Goal: Task Accomplishment & Management: Complete application form

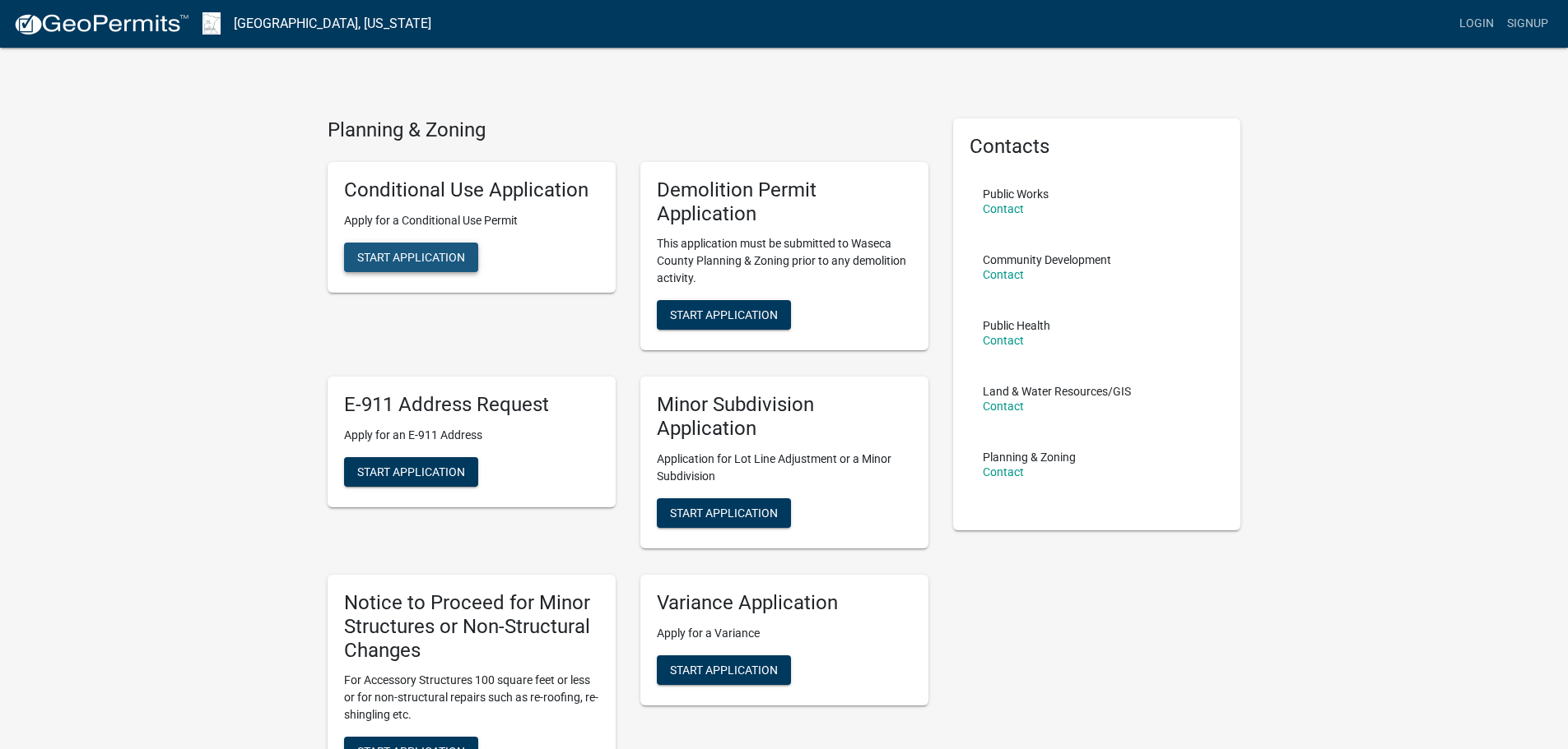
click at [454, 258] on span "Start Application" at bounding box center [411, 257] width 108 height 13
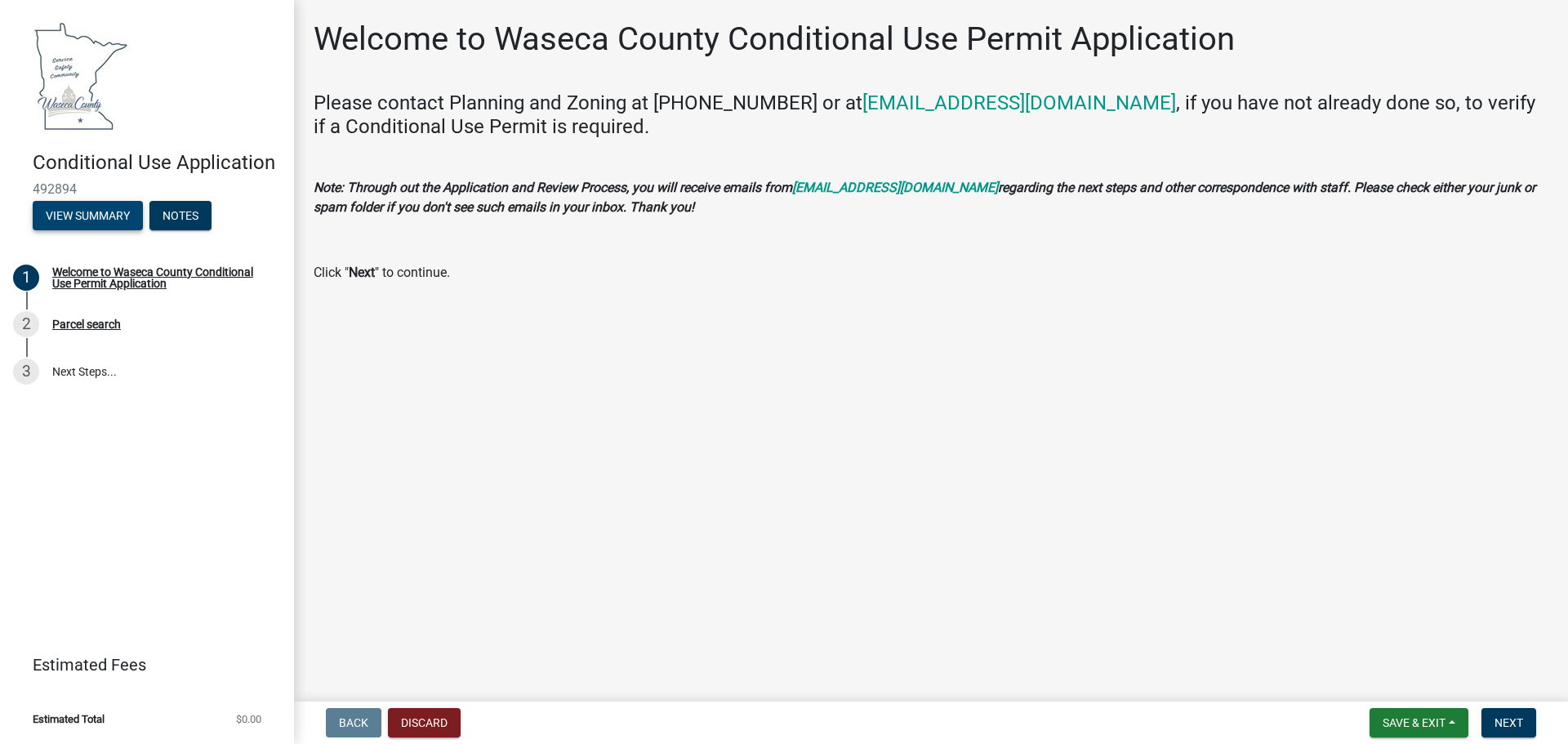
click at [89, 215] on button "View Summary" at bounding box center [88, 216] width 111 height 29
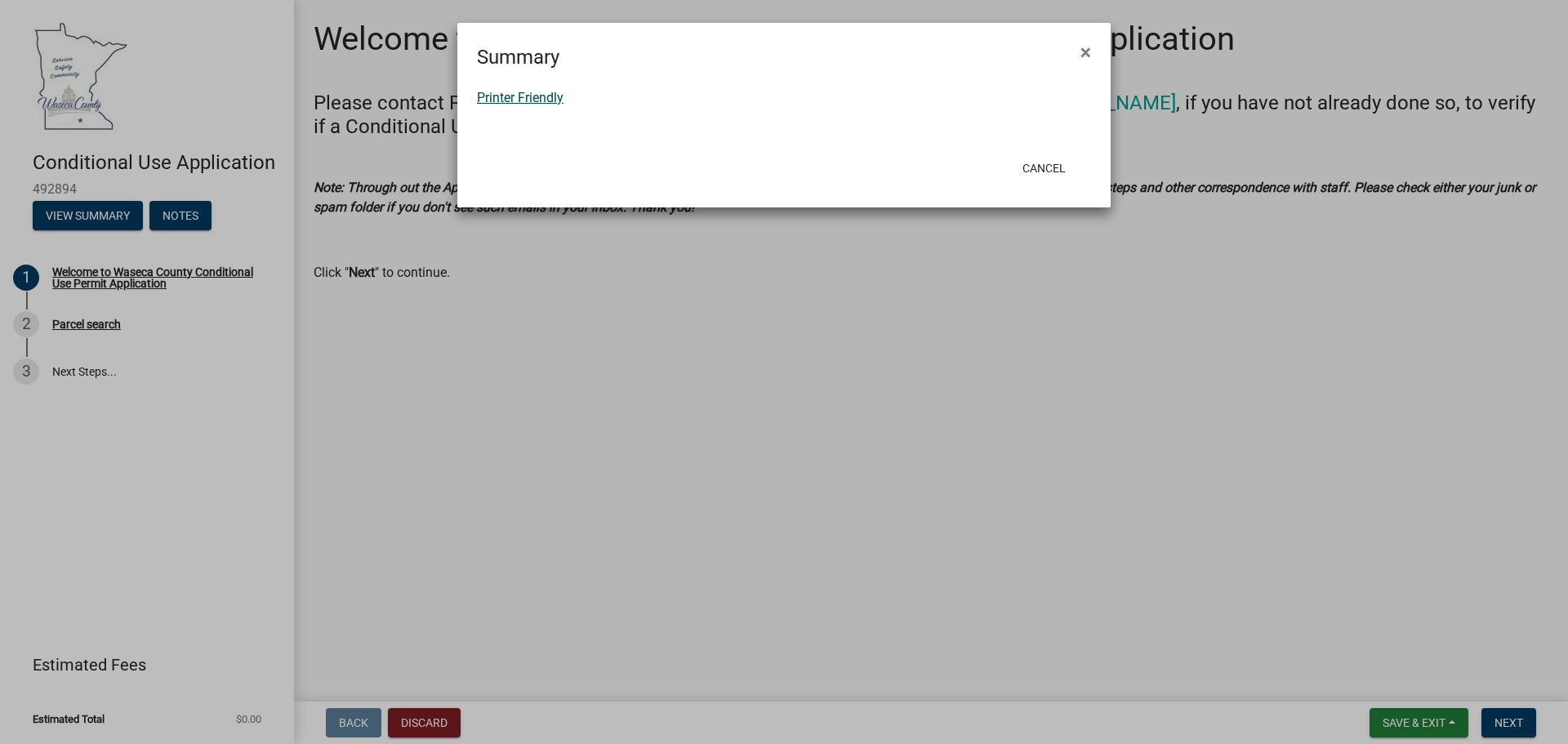
click at [500, 97] on link "Printer Friendly" at bounding box center [520, 97] width 87 height 16
click at [1048, 166] on button "Cancel" at bounding box center [1044, 168] width 69 height 29
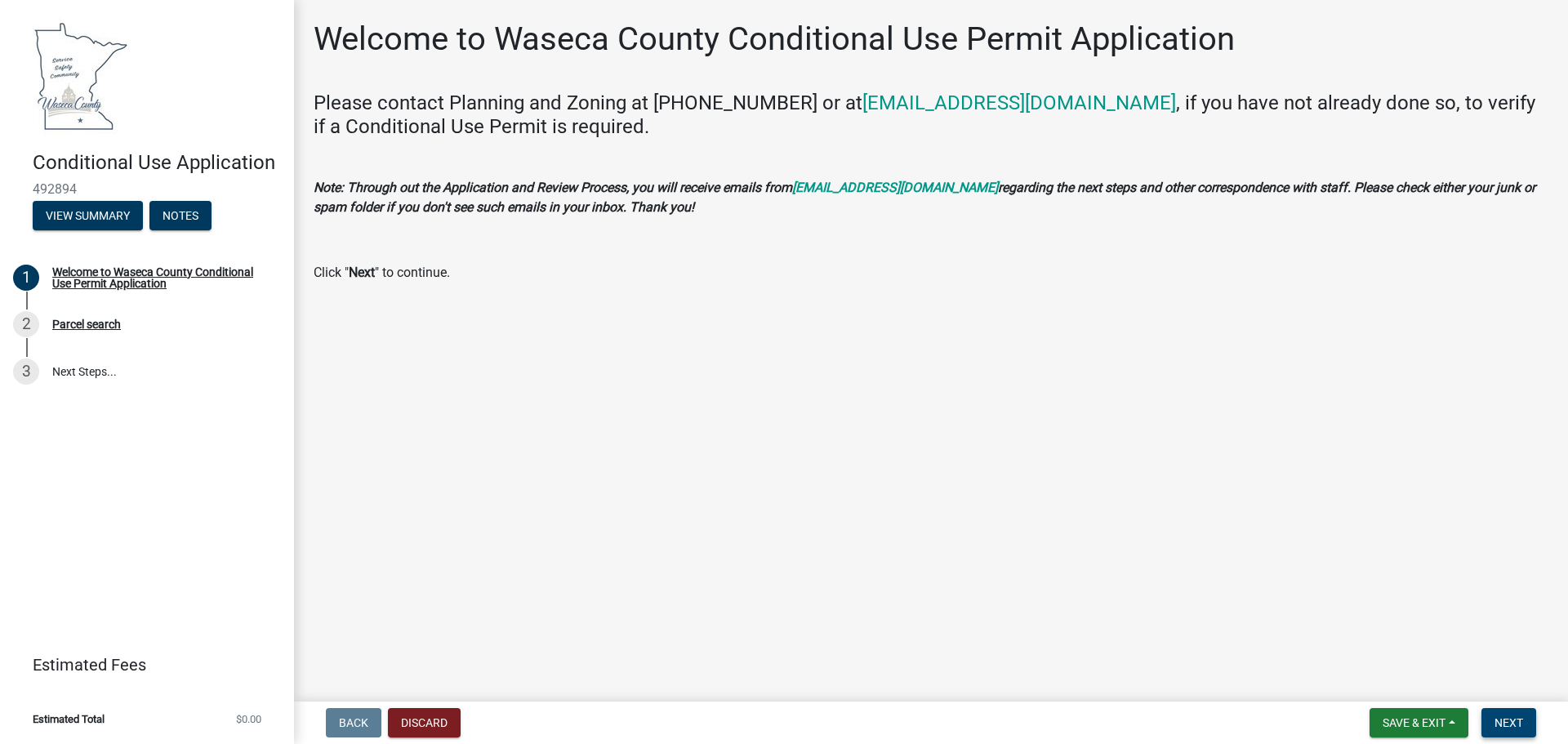
click at [1516, 729] on span "Next" at bounding box center [1509, 723] width 28 height 13
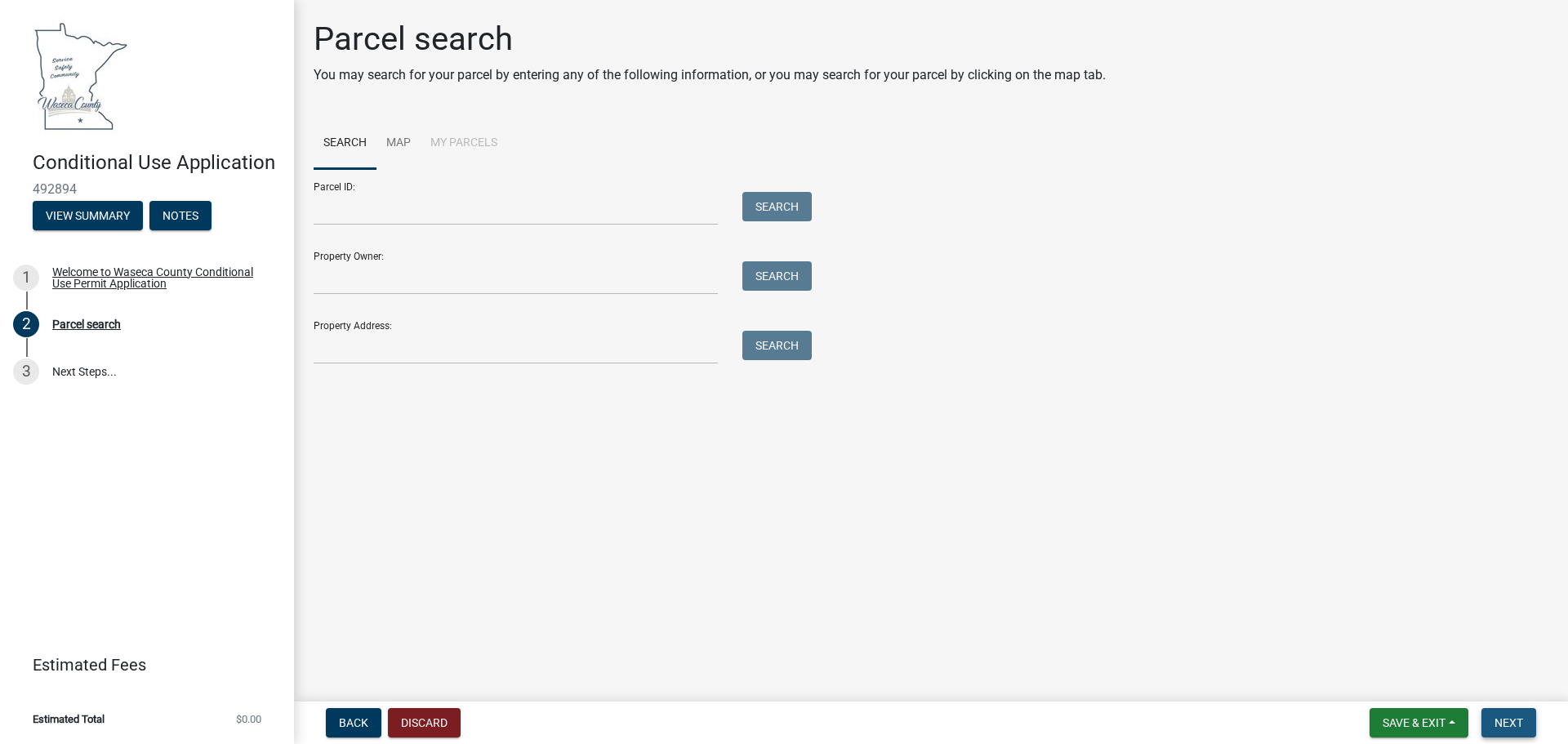
click at [1516, 729] on span "Next" at bounding box center [1509, 723] width 28 height 13
click at [442, 719] on button "Discard" at bounding box center [425, 723] width 73 height 29
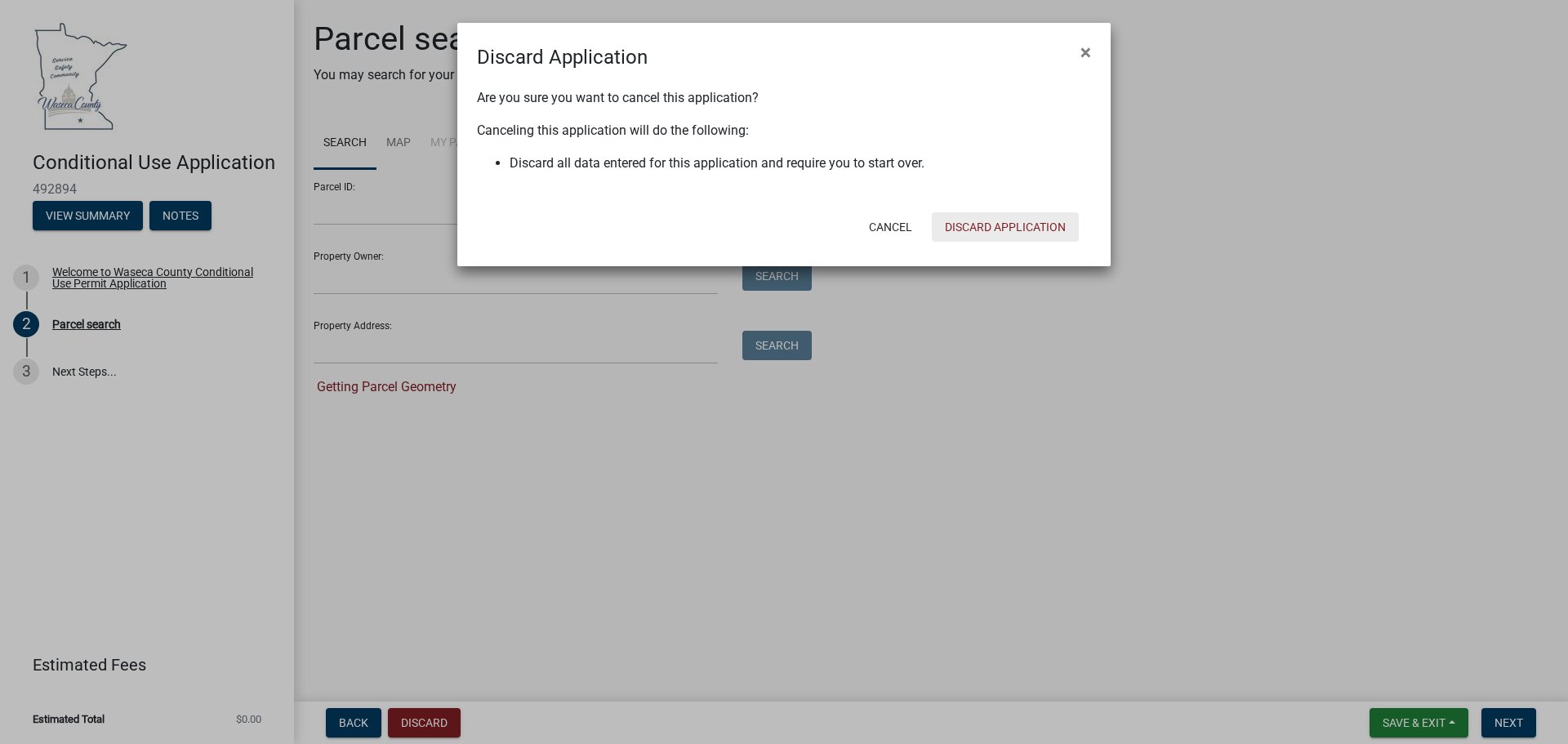
click at [1043, 221] on button "Discard Application" at bounding box center [1005, 227] width 147 height 29
